Goal: Information Seeking & Learning: Learn about a topic

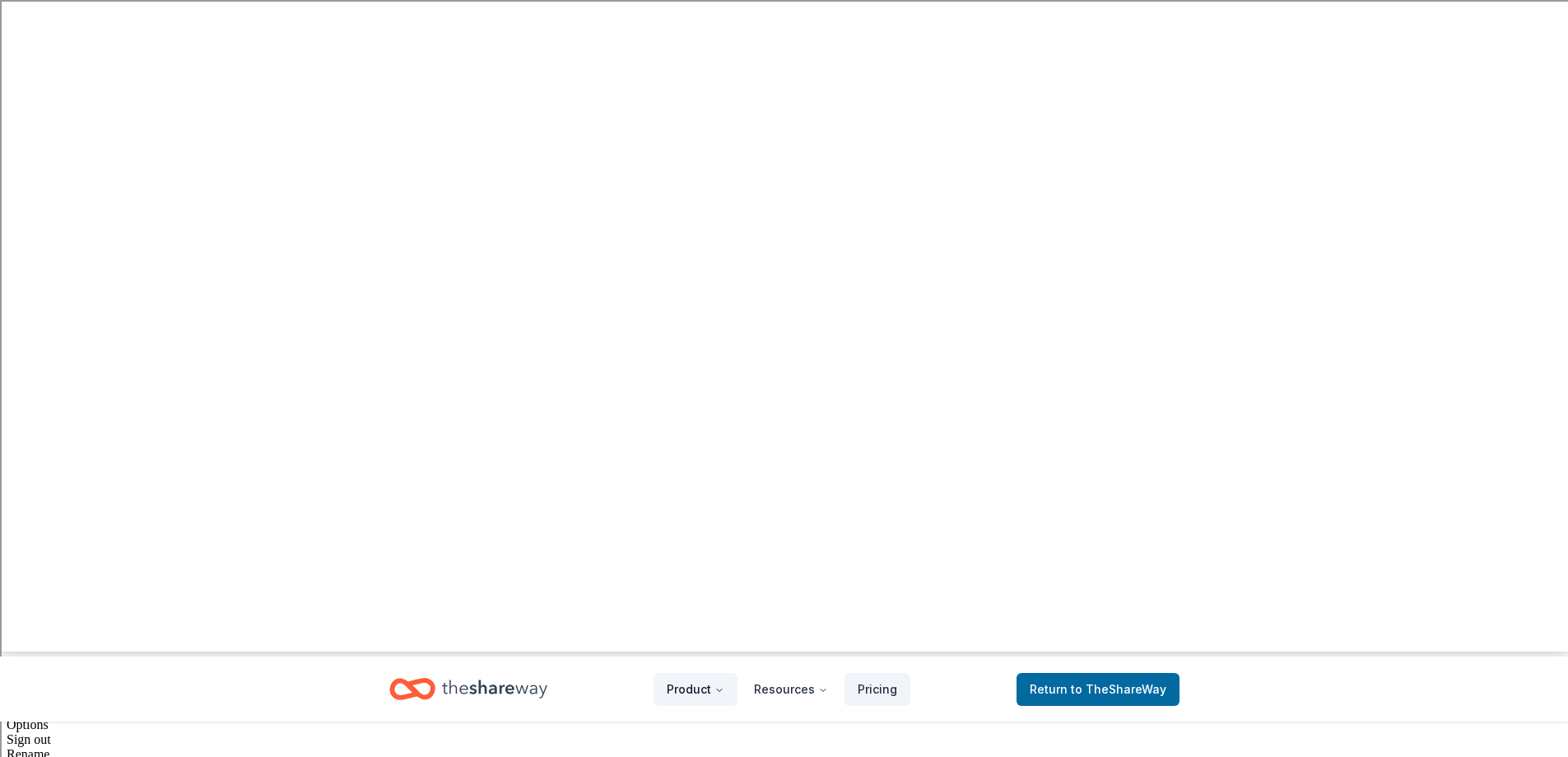
scroll to position [82, 0]
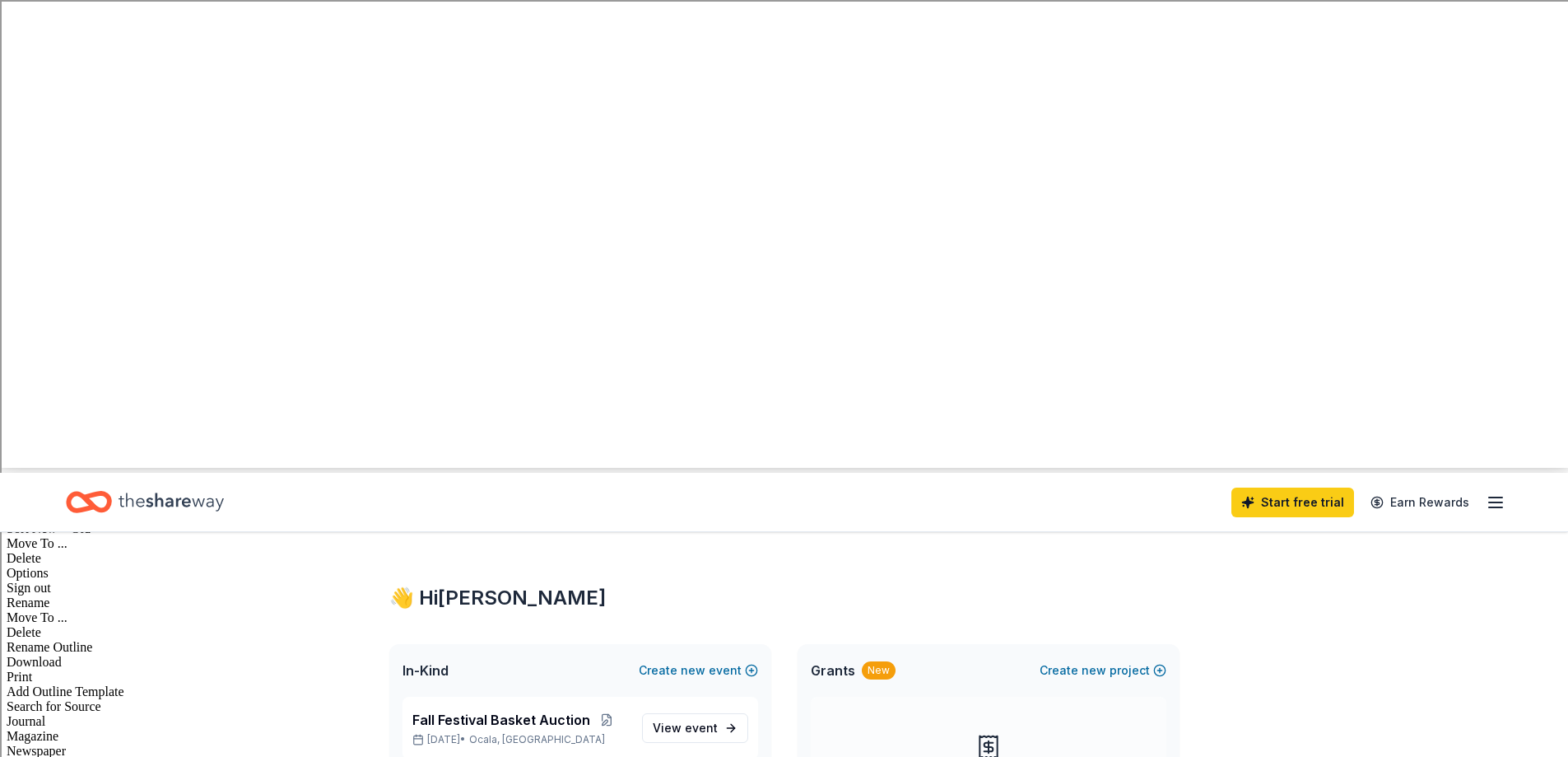
scroll to position [330, 0]
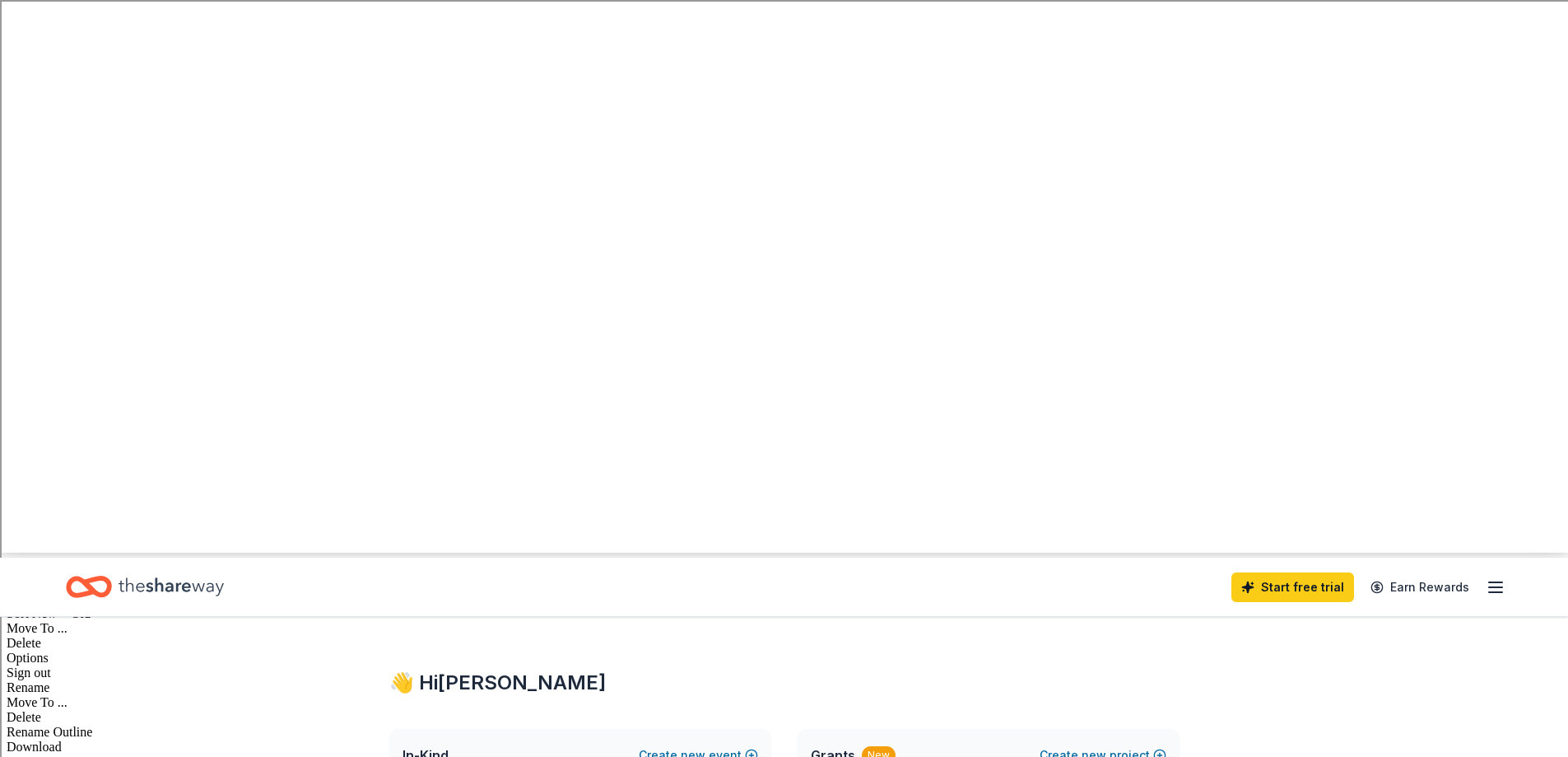
scroll to position [247, 0]
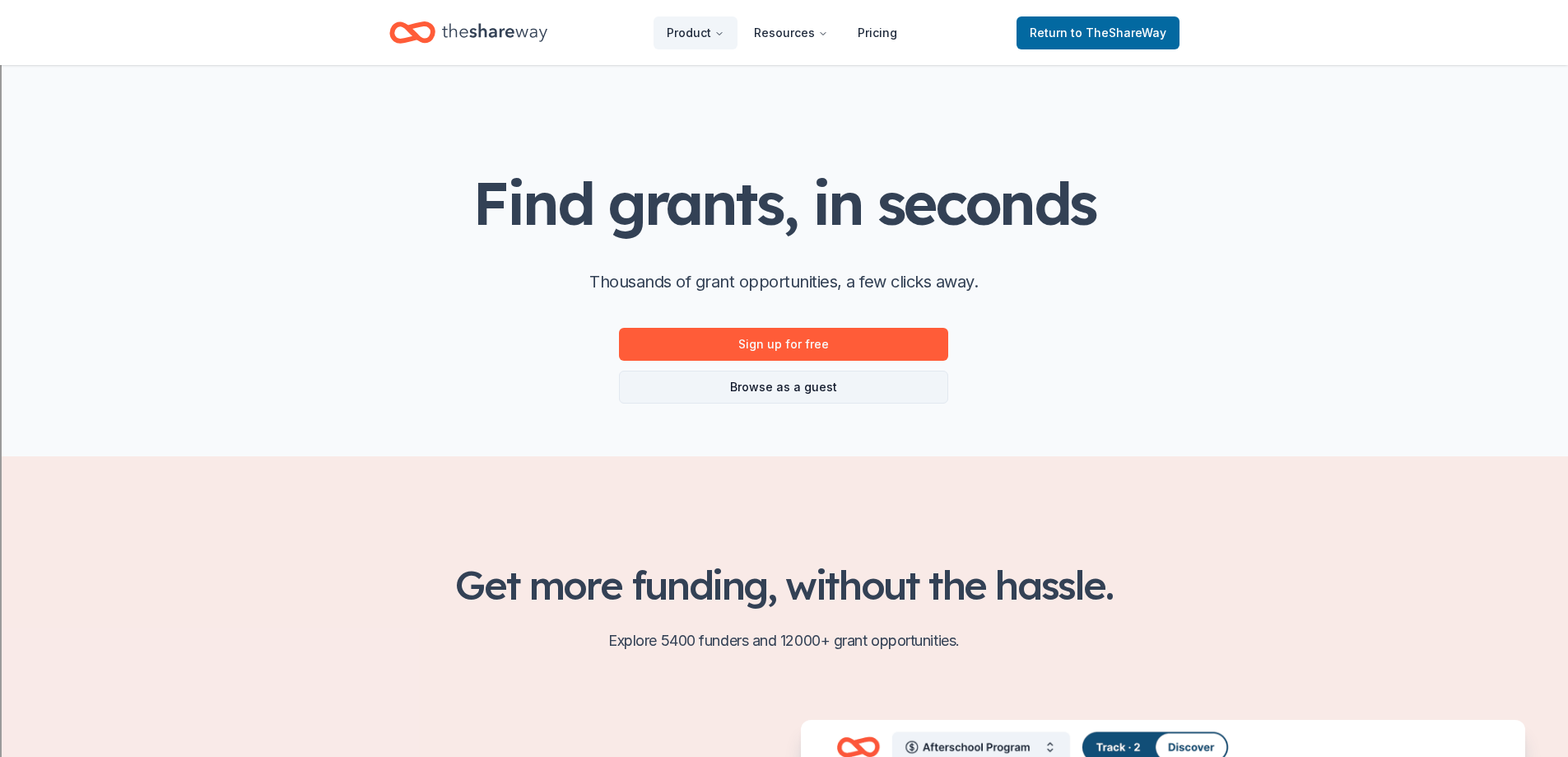
click at [819, 385] on link "Browse as a guest" at bounding box center [784, 386] width 330 height 33
click at [837, 394] on link "Browse as a guest" at bounding box center [784, 386] width 330 height 33
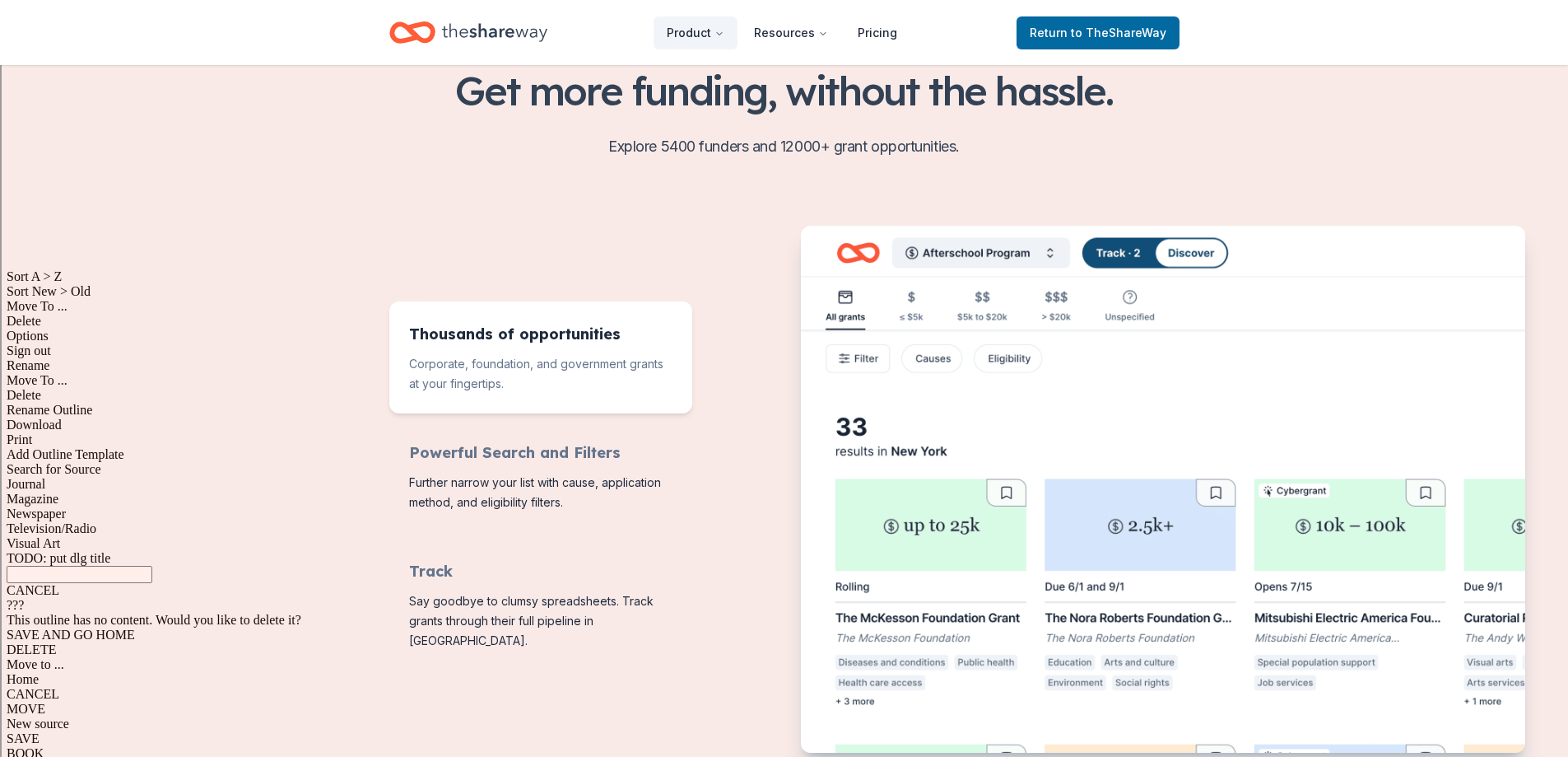
scroll to position [576, 0]
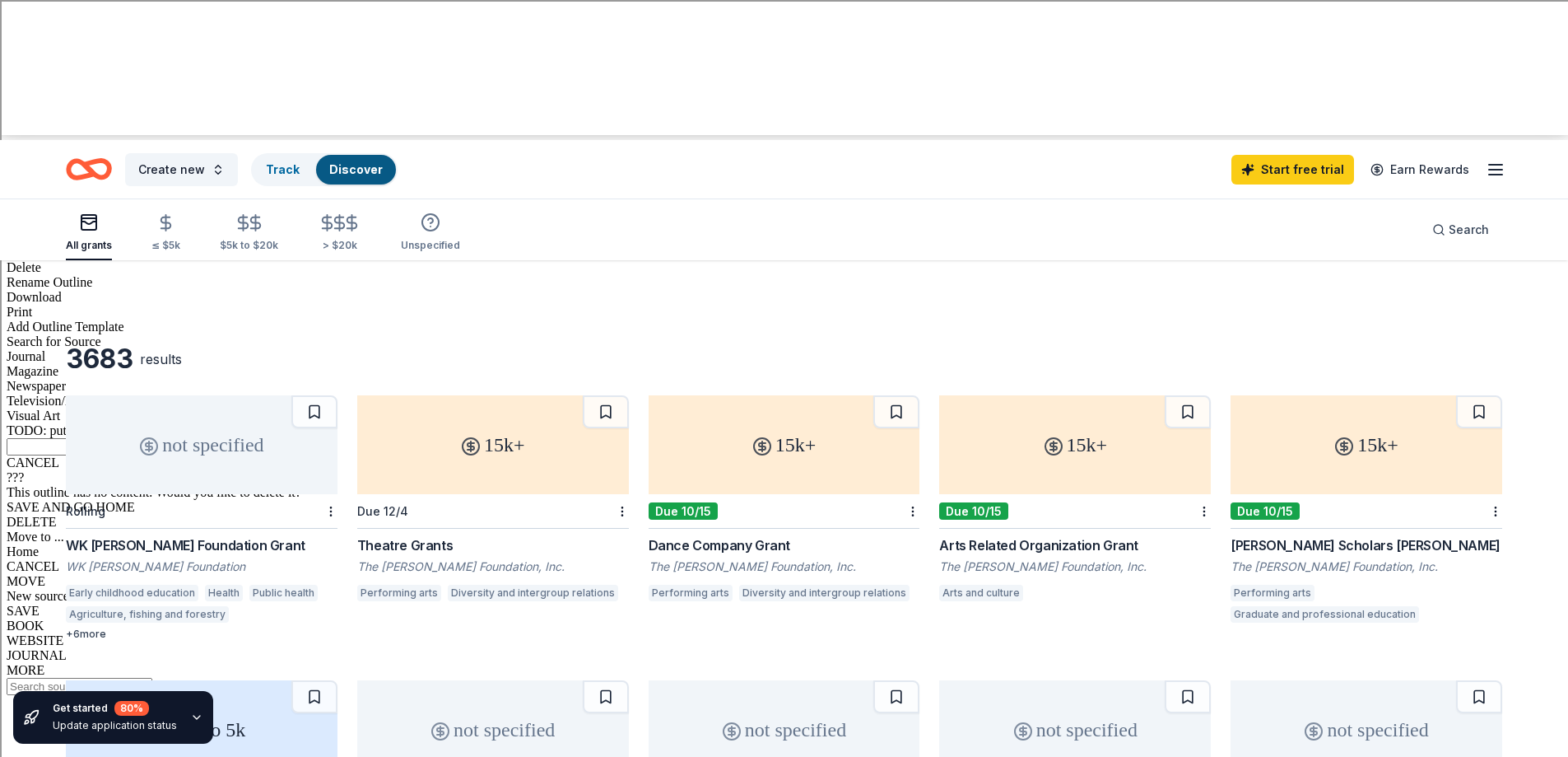
scroll to position [723, 0]
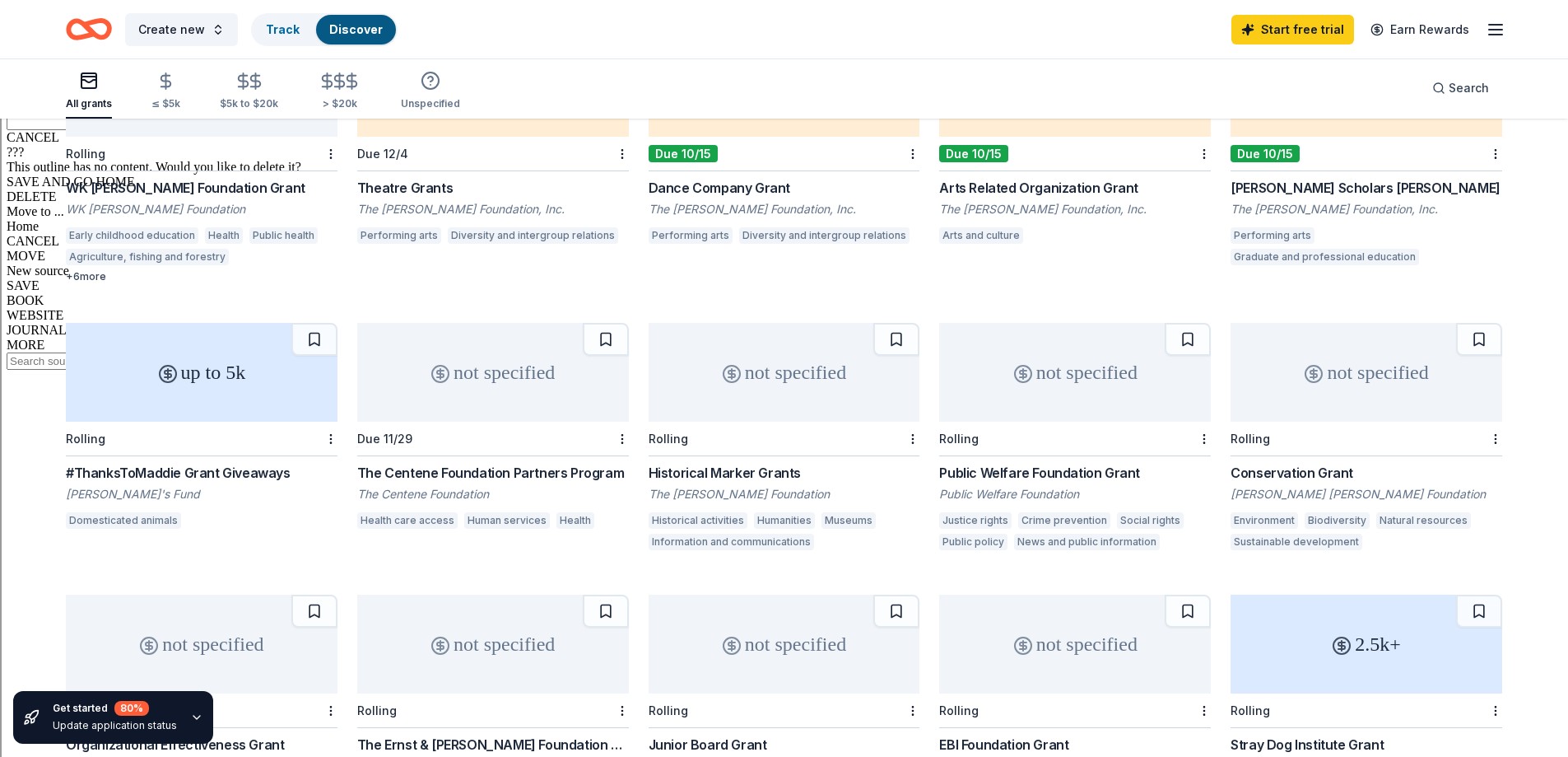
scroll to position [874, 0]
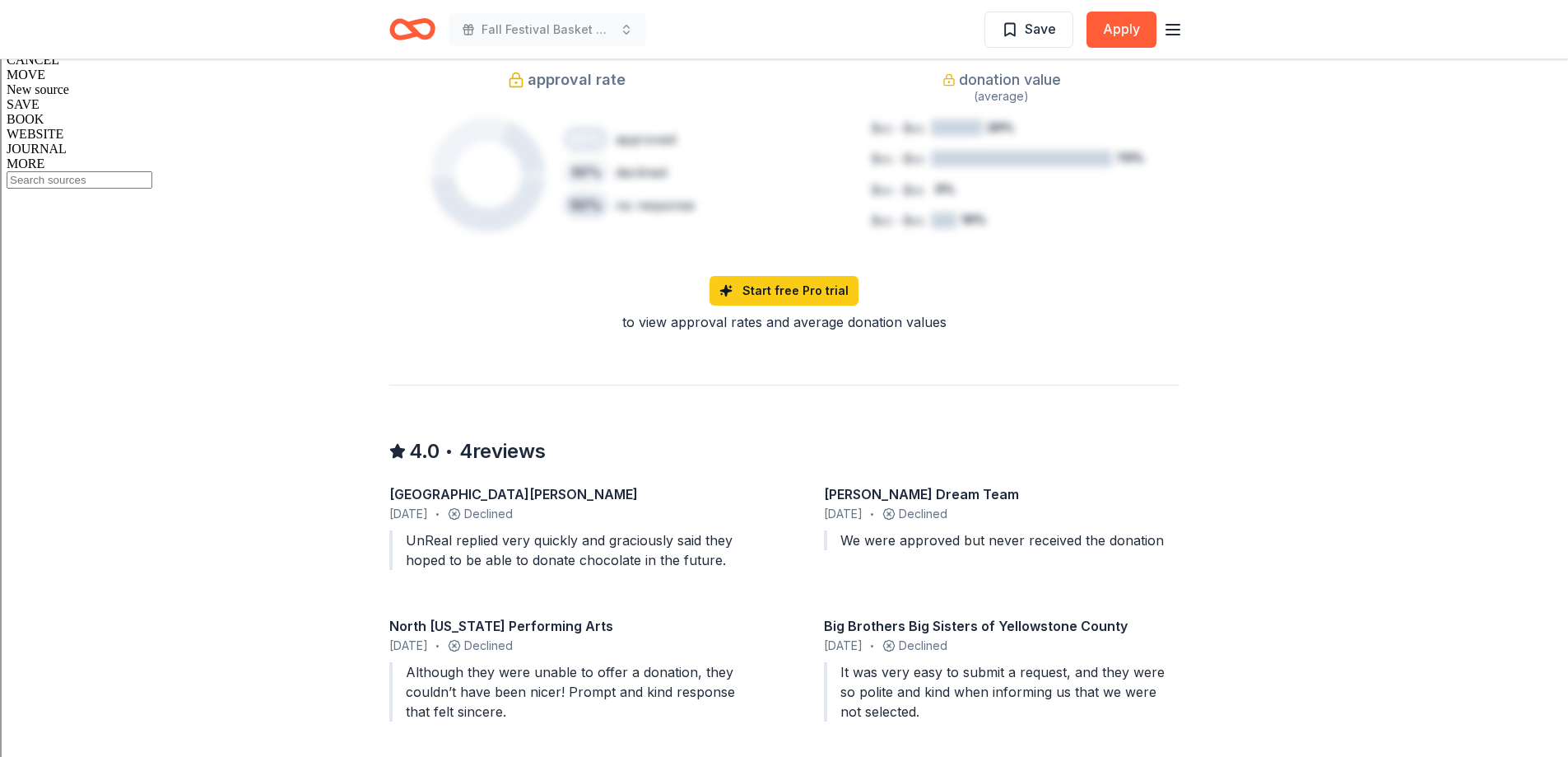
scroll to position [1071, 0]
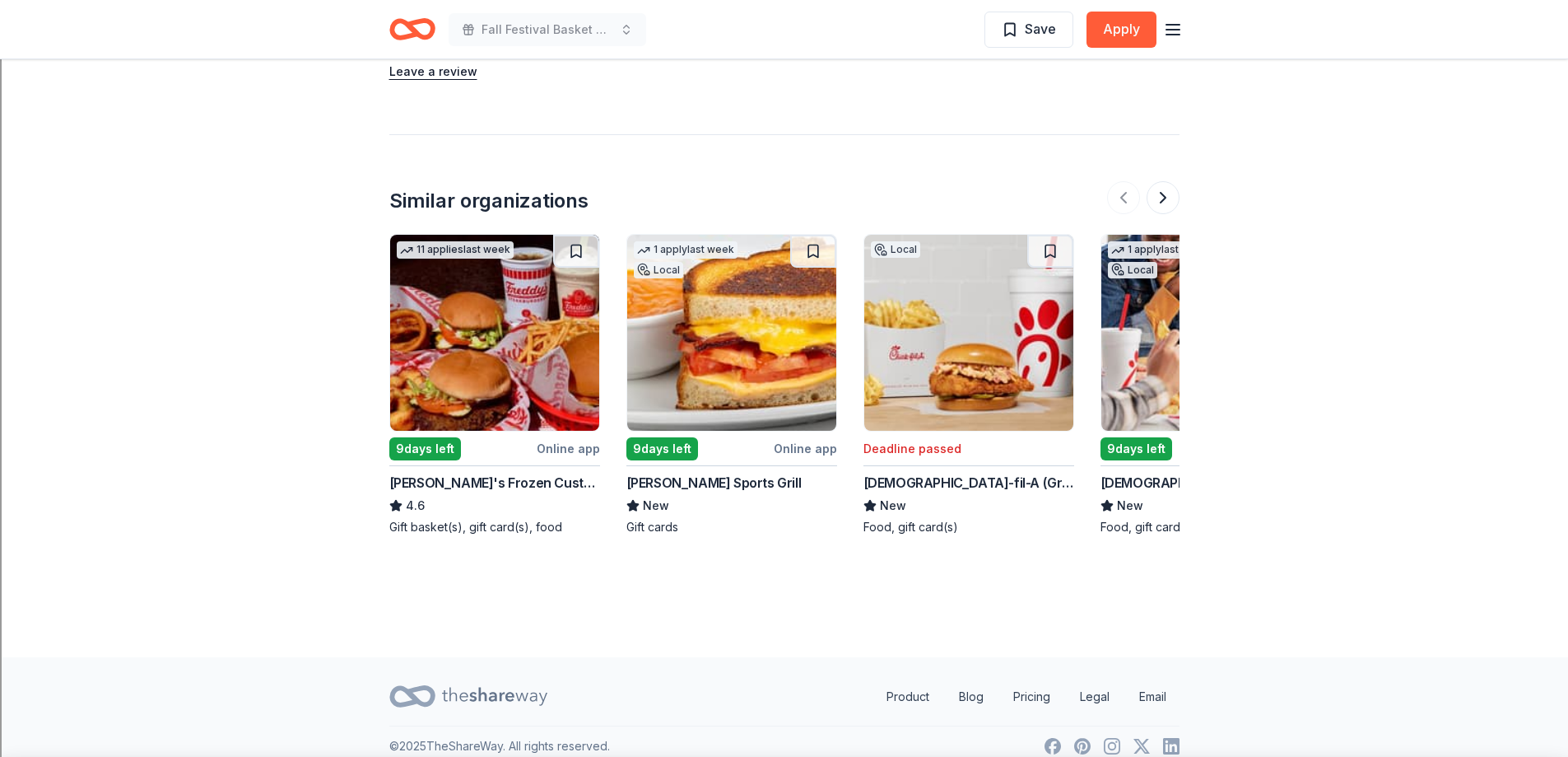
scroll to position [1453, 0]
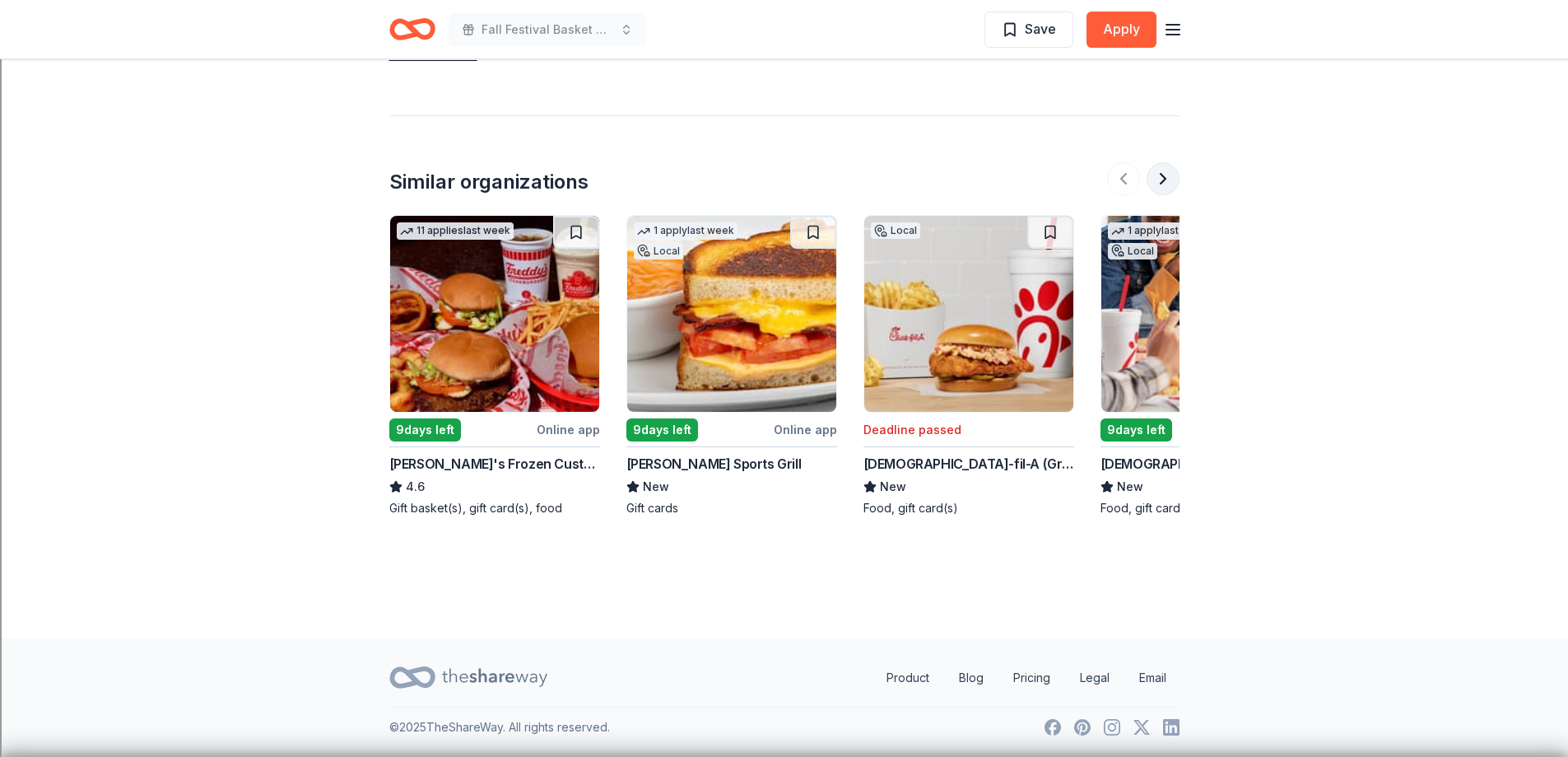
click at [1169, 183] on button at bounding box center [1163, 178] width 33 height 33
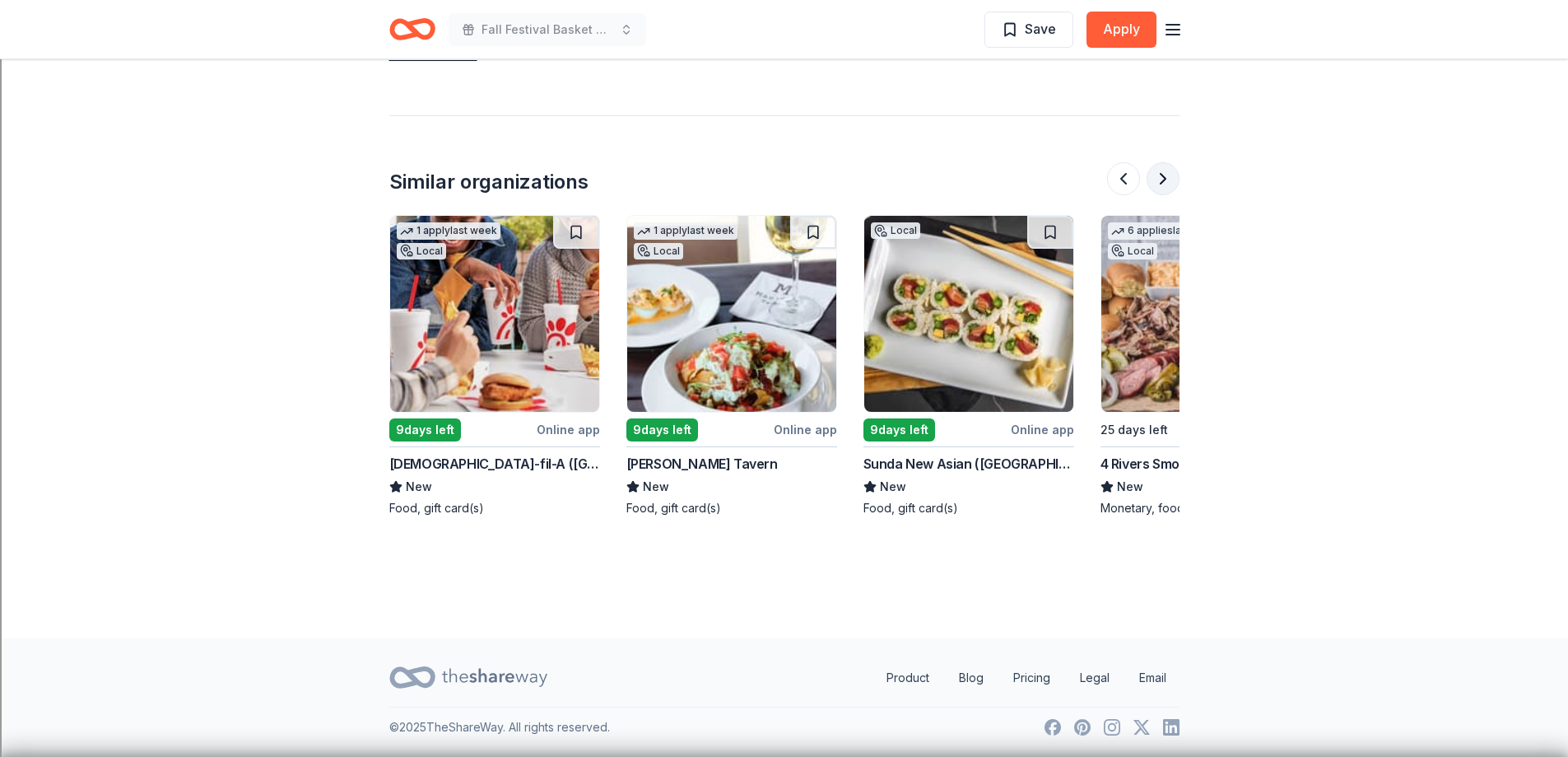
click at [1169, 184] on button at bounding box center [1163, 178] width 33 height 33
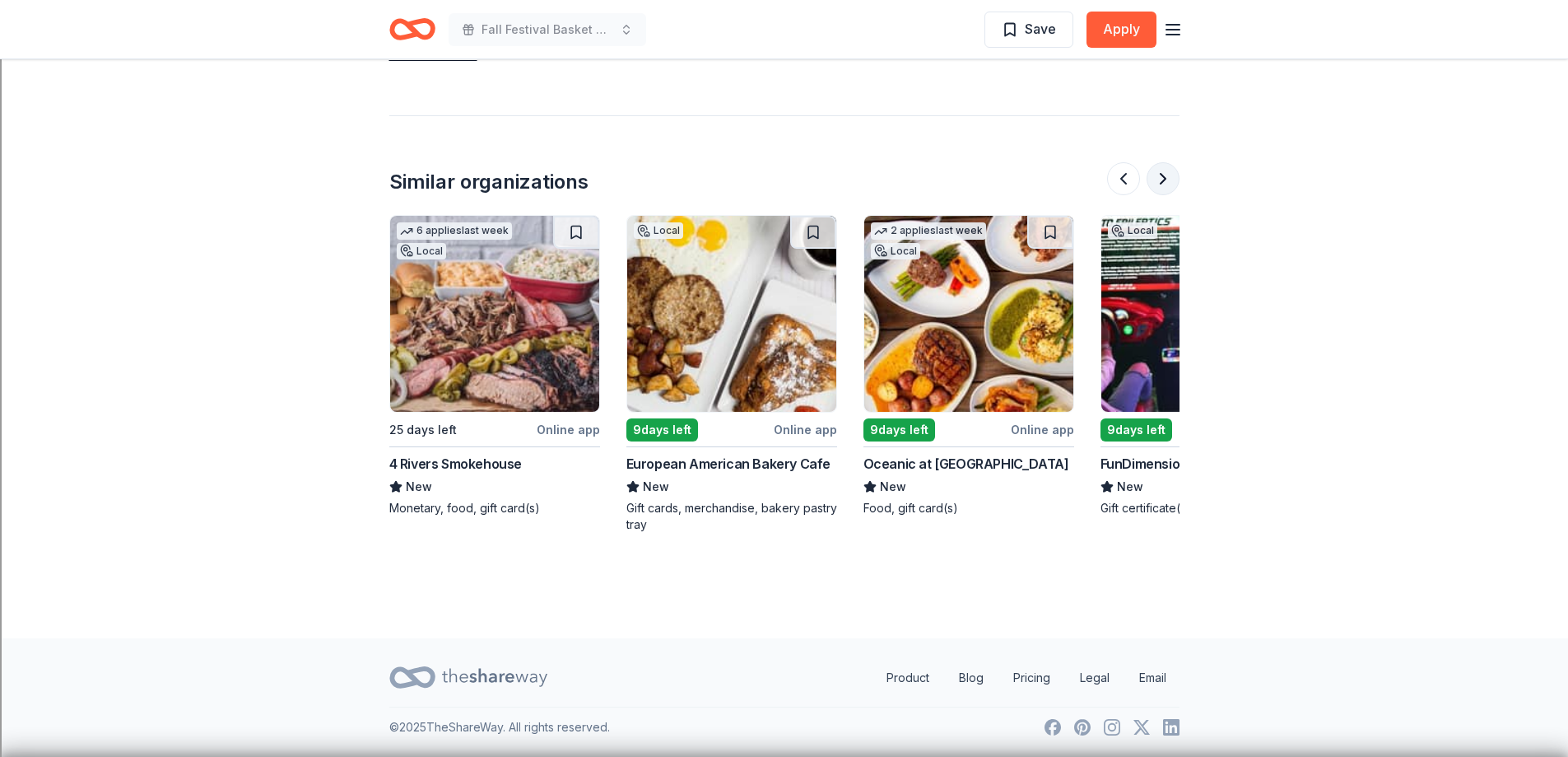
click at [1169, 184] on button at bounding box center [1163, 178] width 33 height 33
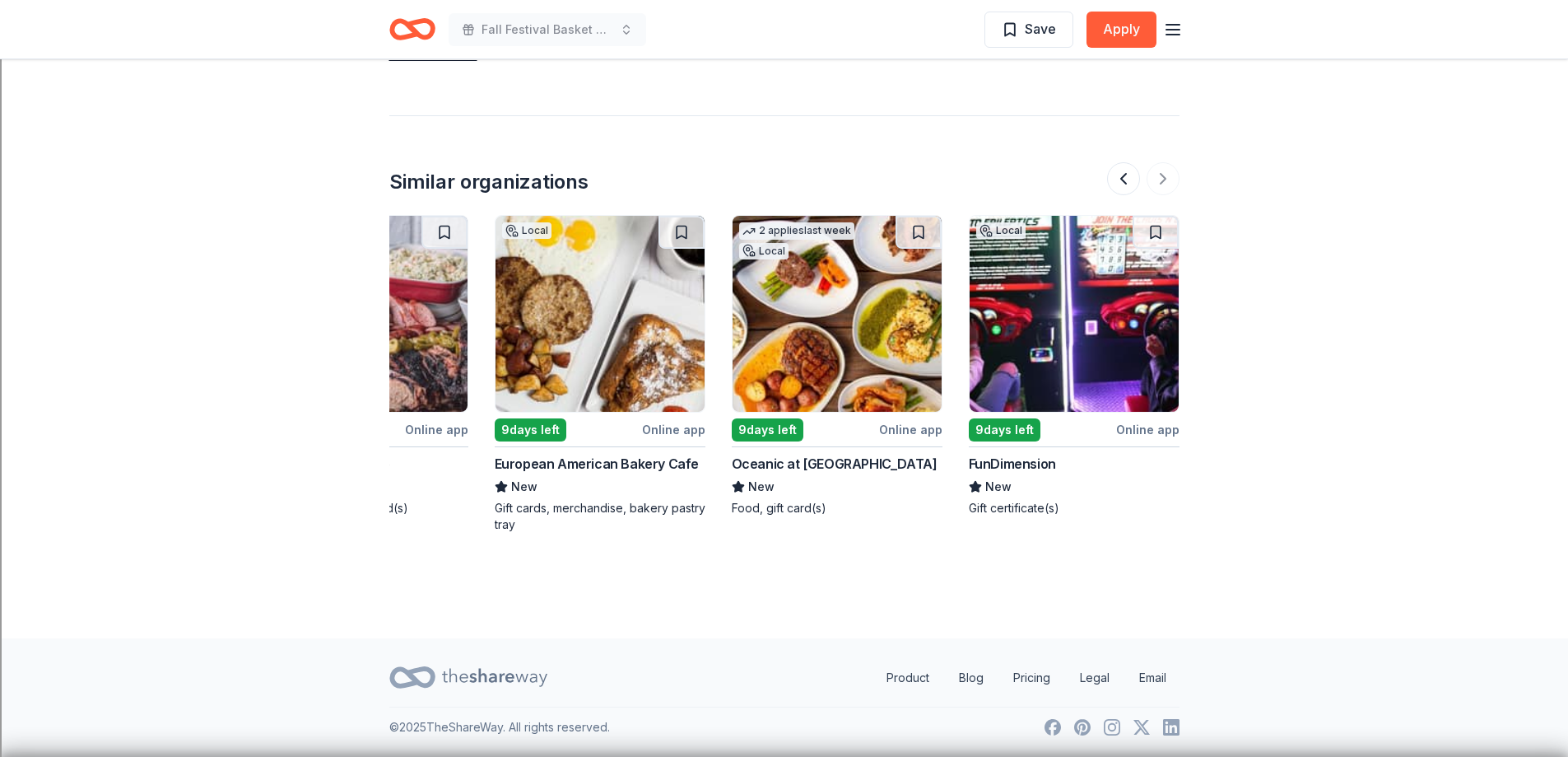
click at [1148, 435] on div "Online app" at bounding box center [1147, 429] width 63 height 20
